Goal: Task Accomplishment & Management: Complete application form

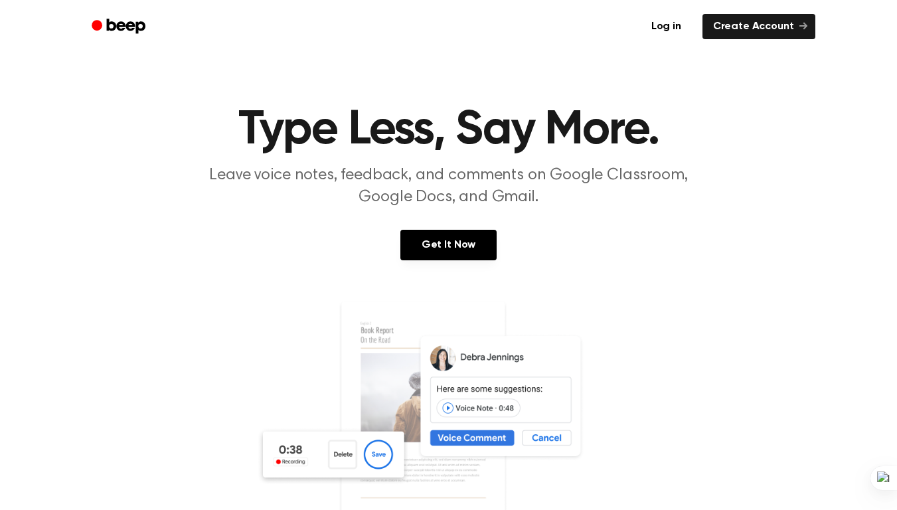
click at [0, 0] on header "Log in Create Account" at bounding box center [448, 26] width 897 height 53
drag, startPoint x: 174, startPoint y: 0, endPoint x: 907, endPoint y: 0, distance: 732.7
click at [175, 0] on div "Log in Create Account" at bounding box center [448, 26] width 733 height 53
click at [884, 0] on header "Log in Create Account" at bounding box center [448, 26] width 897 height 53
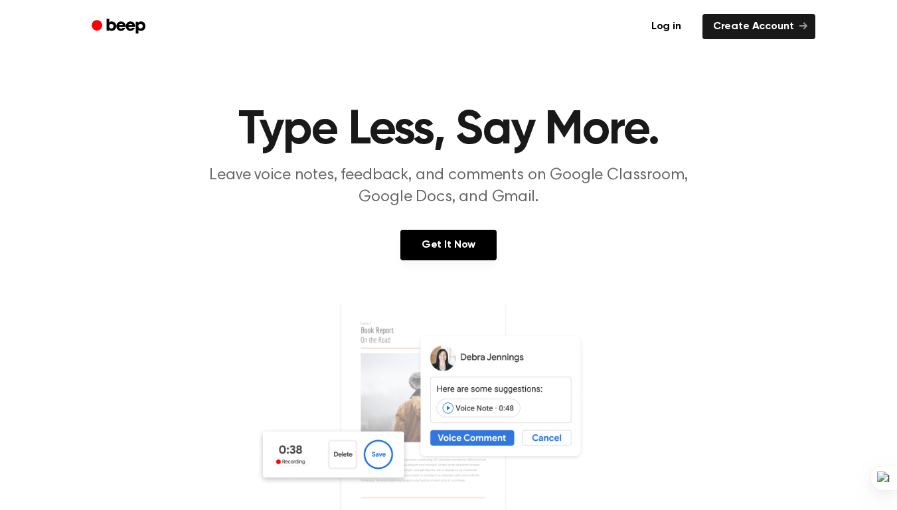
click at [138, 0] on div "Log in Create Account" at bounding box center [448, 26] width 733 height 53
click at [0, 0] on header "Log in Create Account" at bounding box center [448, 26] width 897 height 53
drag, startPoint x: 0, startPoint y: 0, endPoint x: 47, endPoint y: 510, distance: 511.6
click at [47, 510] on link at bounding box center [449, 427] width 866 height 255
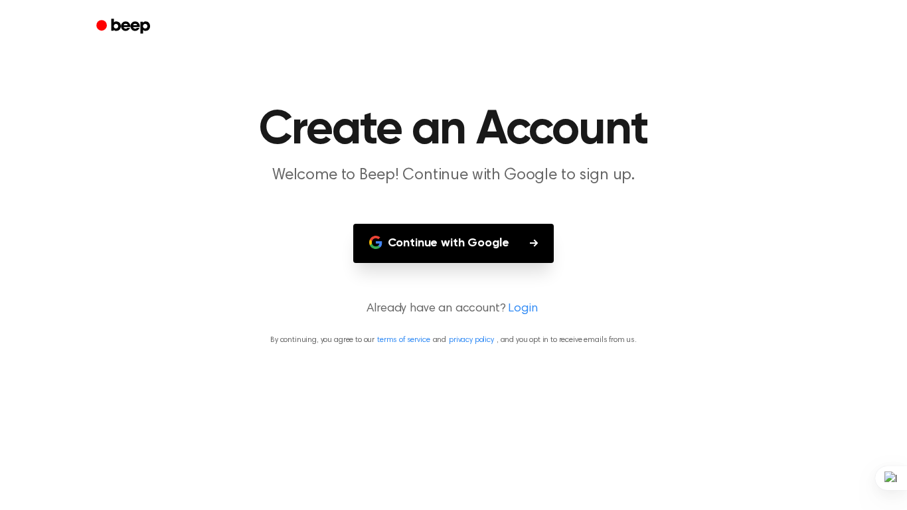
click at [801, 249] on main "Create an Account Welcome to Beep! Continue with Google to sign up. Continue wi…" at bounding box center [453, 255] width 907 height 510
click at [897, 0] on div at bounding box center [907, 255] width 1 height 510
click at [848, 510] on main "Create an Account Welcome to Beep! Continue with Google to sign up. Continue wi…" at bounding box center [453, 255] width 907 height 510
click at [2, 510] on main "Create an Account Welcome to Beep! Continue with Google to sign up. Continue wi…" at bounding box center [453, 255] width 907 height 510
click at [86, 0] on div at bounding box center [453, 26] width 765 height 53
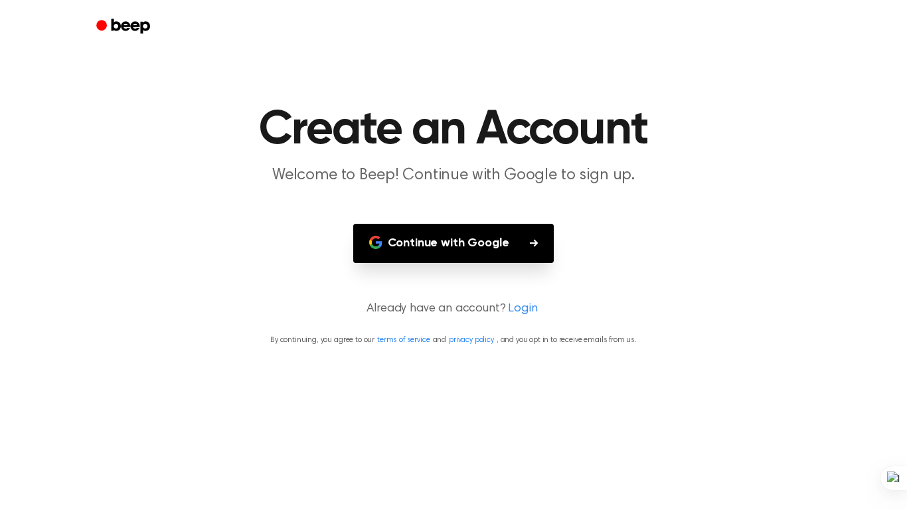
click at [897, 0] on div at bounding box center [907, 255] width 1 height 510
drag, startPoint x: 227, startPoint y: 0, endPoint x: 0, endPoint y: 0, distance: 226.5
click at [223, 0] on div at bounding box center [453, 26] width 733 height 53
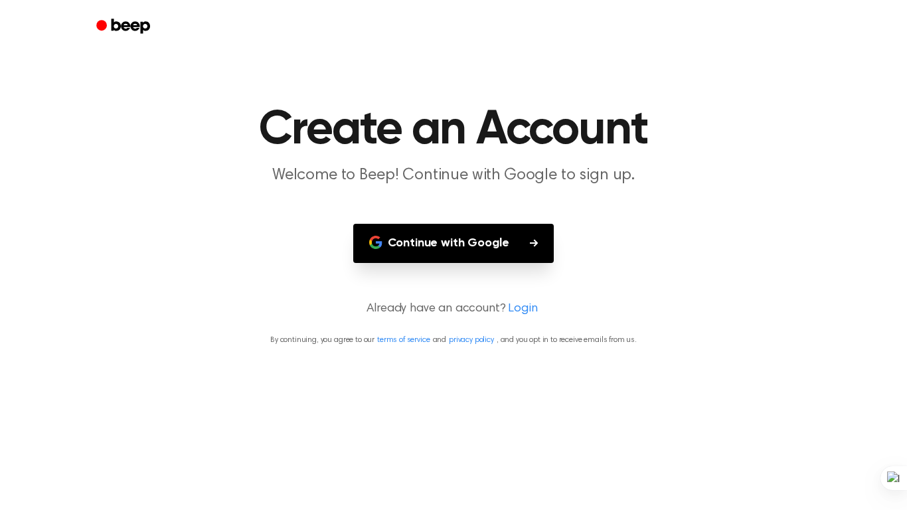
click at [0, 0] on header at bounding box center [453, 26] width 907 height 53
click at [445, 246] on button "Continue with Google" at bounding box center [453, 243] width 201 height 39
click at [897, 0] on div at bounding box center [907, 255] width 1 height 510
drag, startPoint x: 907, startPoint y: 0, endPoint x: 0, endPoint y: 0, distance: 906.8
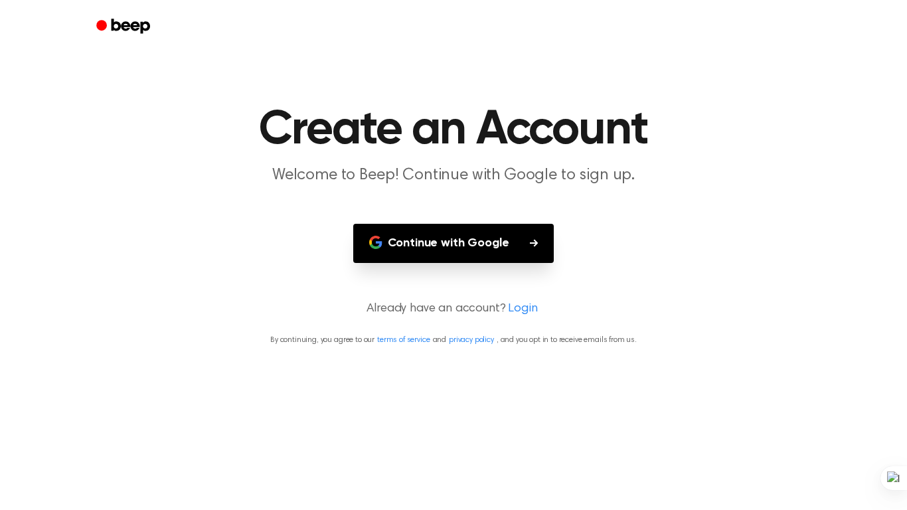
click at [820, 11] on html "Create an Account Welcome to Beep! Continue with Google to sign up. Continue wi…" at bounding box center [453, 255] width 907 height 510
click at [0, 0] on header at bounding box center [453, 26] width 907 height 53
